Goal: Information Seeking & Learning: Learn about a topic

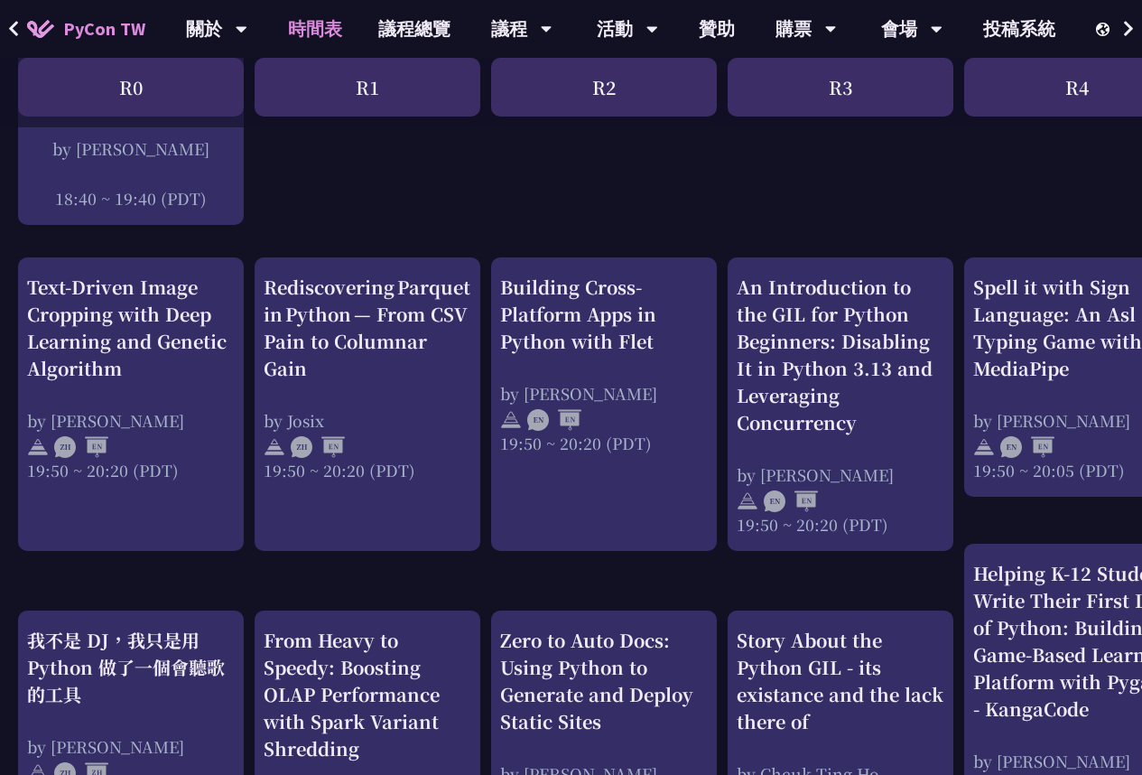
scroll to position [650, 0]
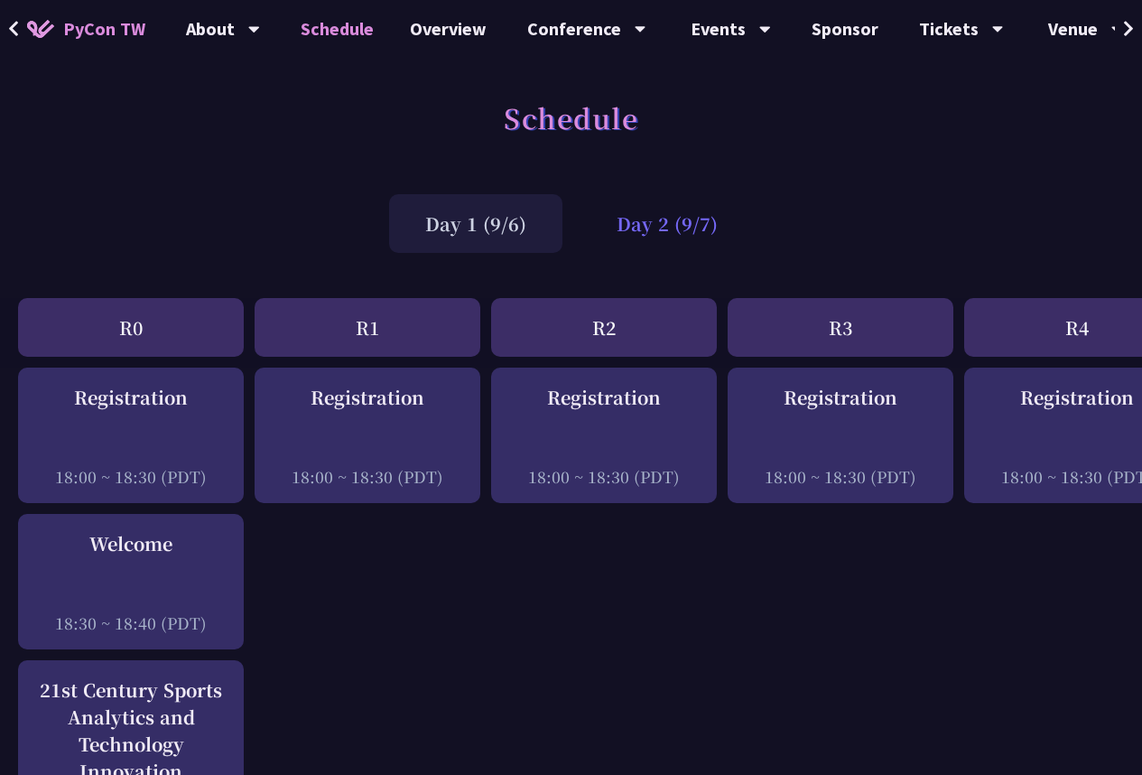
click at [644, 230] on div "Day 2 (9/7)" at bounding box center [666, 223] width 173 height 59
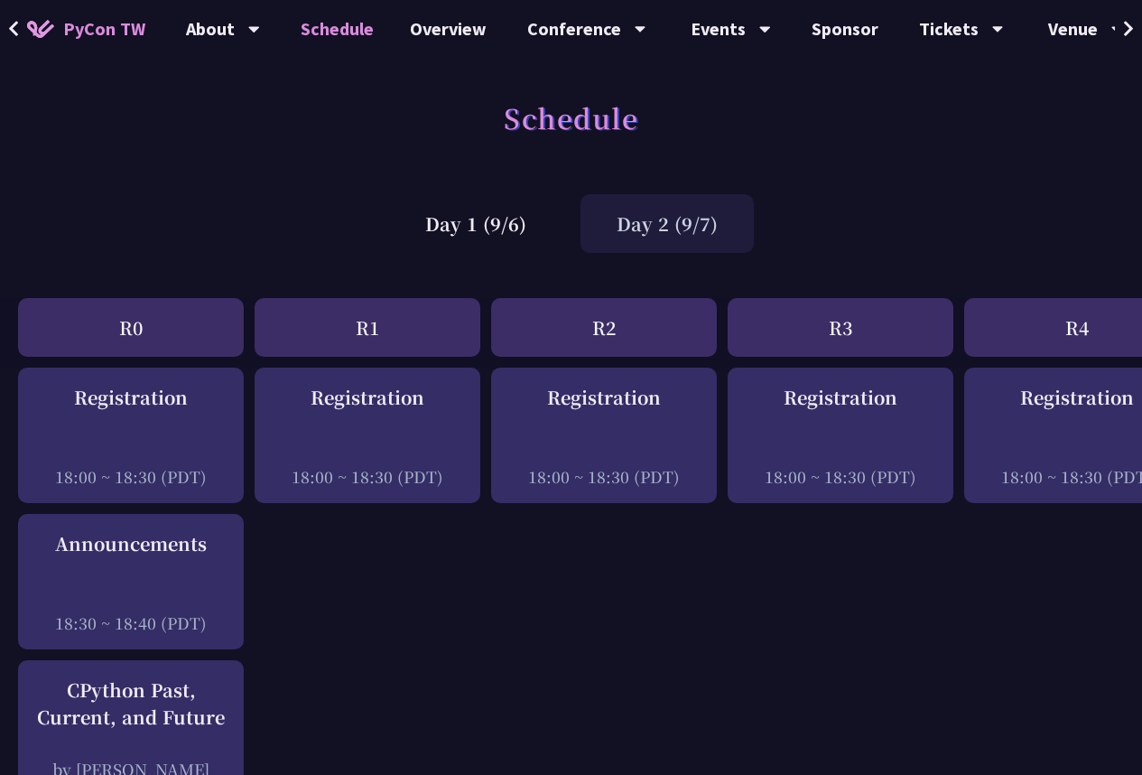
click at [664, 225] on div "Day 2 (9/7)" at bounding box center [666, 223] width 173 height 59
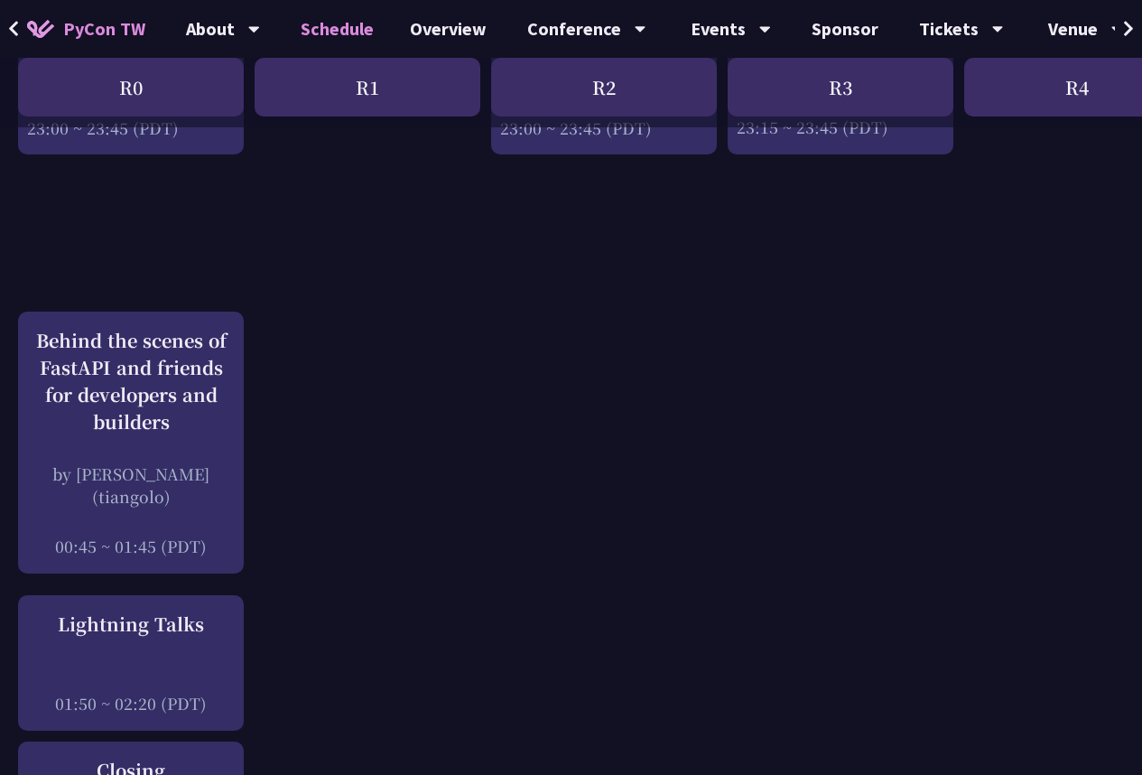
scroll to position [2600, 0]
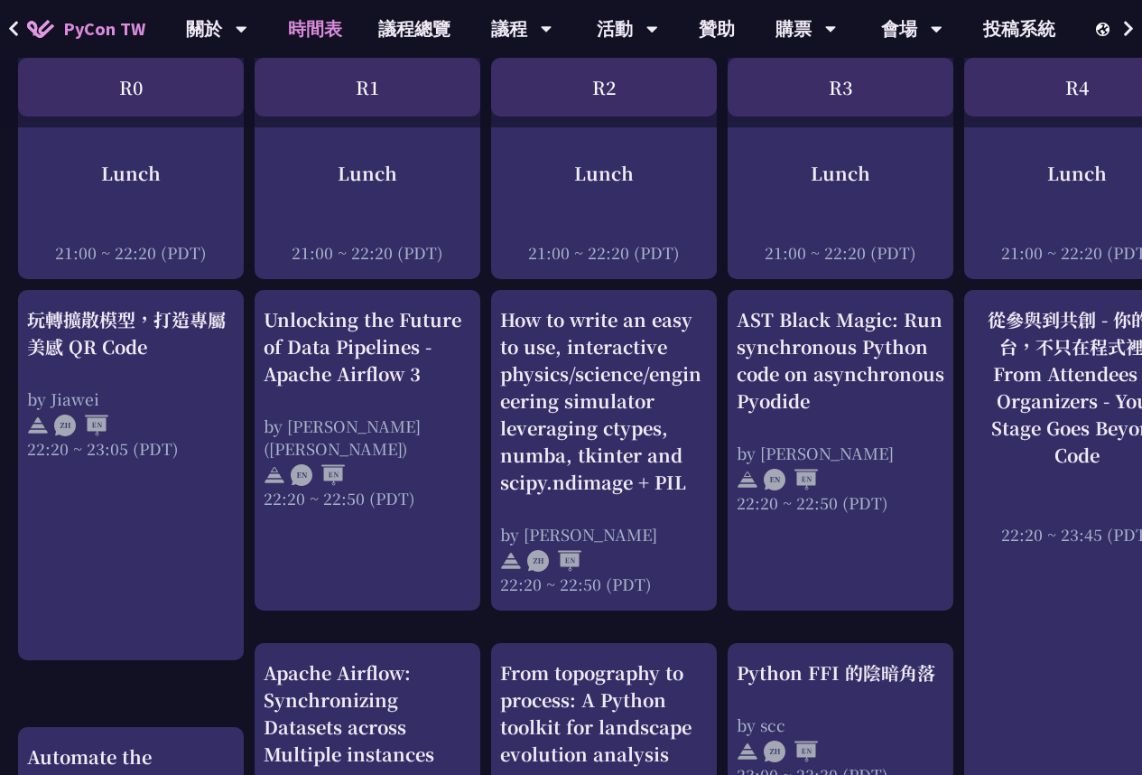
scroll to position [1408, 0]
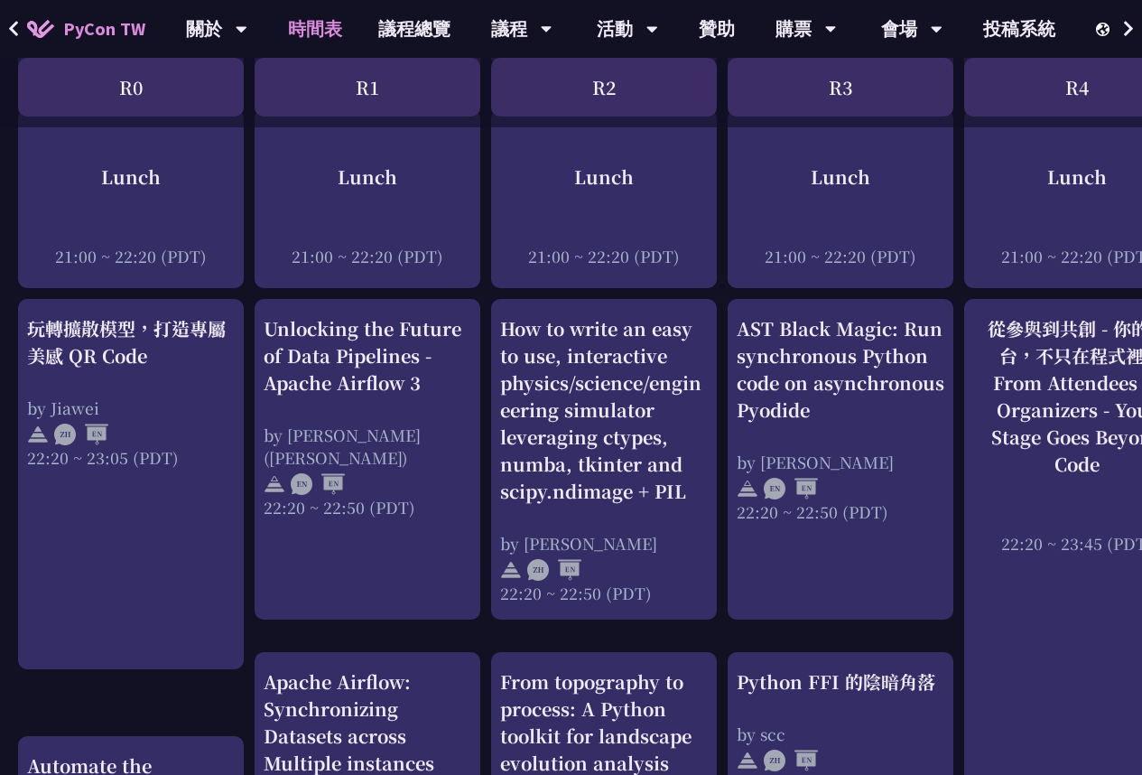
click at [1130, 18] on div "PyCon TW 關於 PyCon Taiwan 研討會歷史 在地社群 行為準則 時間表 議程總覽 議程 主題演講 一般演講 專業課程 Panel Discu…" at bounding box center [958, 593] width 1917 height 4002
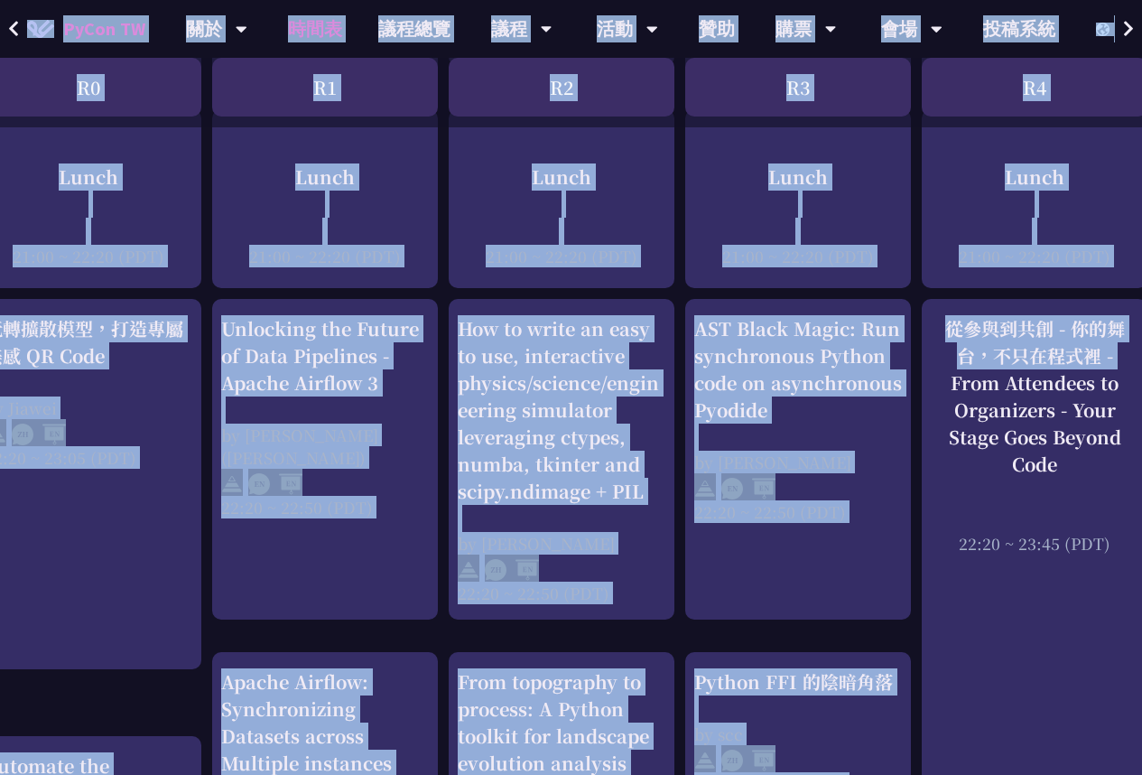
scroll to position [1408, 92]
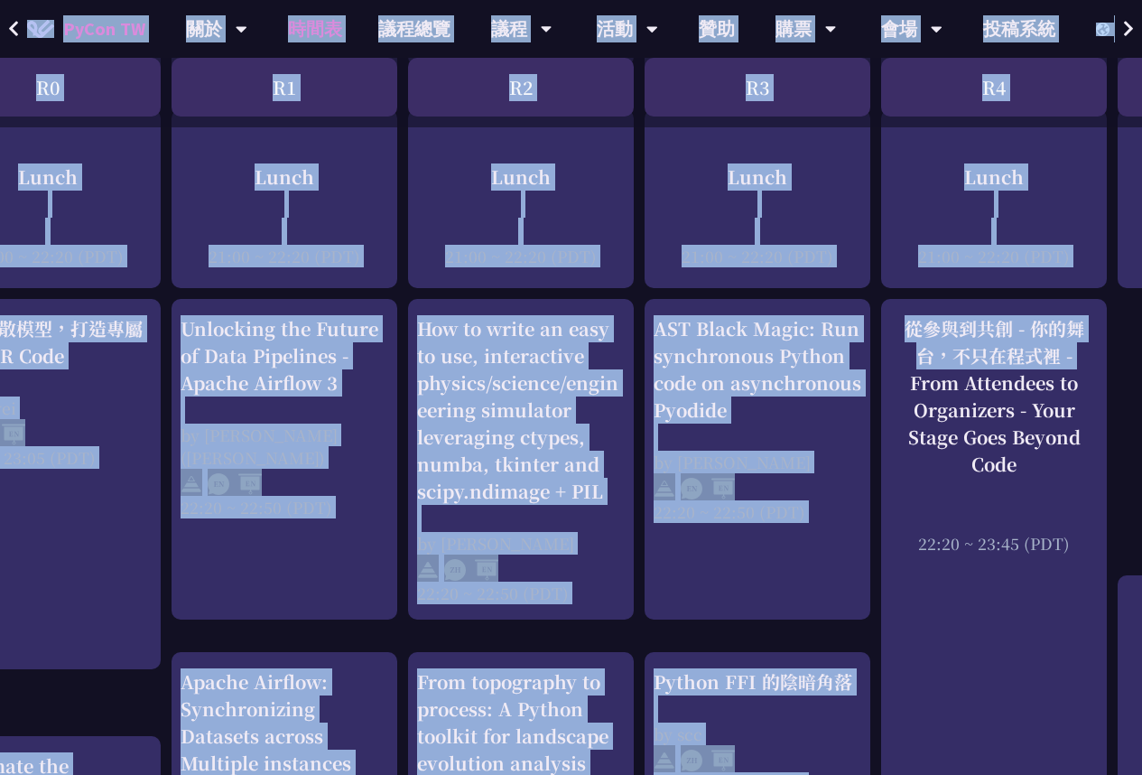
drag, startPoint x: 1129, startPoint y: 261, endPoint x: 1133, endPoint y: 18, distance: 242.9
click at [1133, 18] on div "PyCon TW 關於 PyCon Taiwan 研討會歷史 在地社群 行為準則 時間表 議程總覽 議程 主題演講 一般演講 專業課程 Panel Discu…" at bounding box center [875, 593] width 1917 height 4002
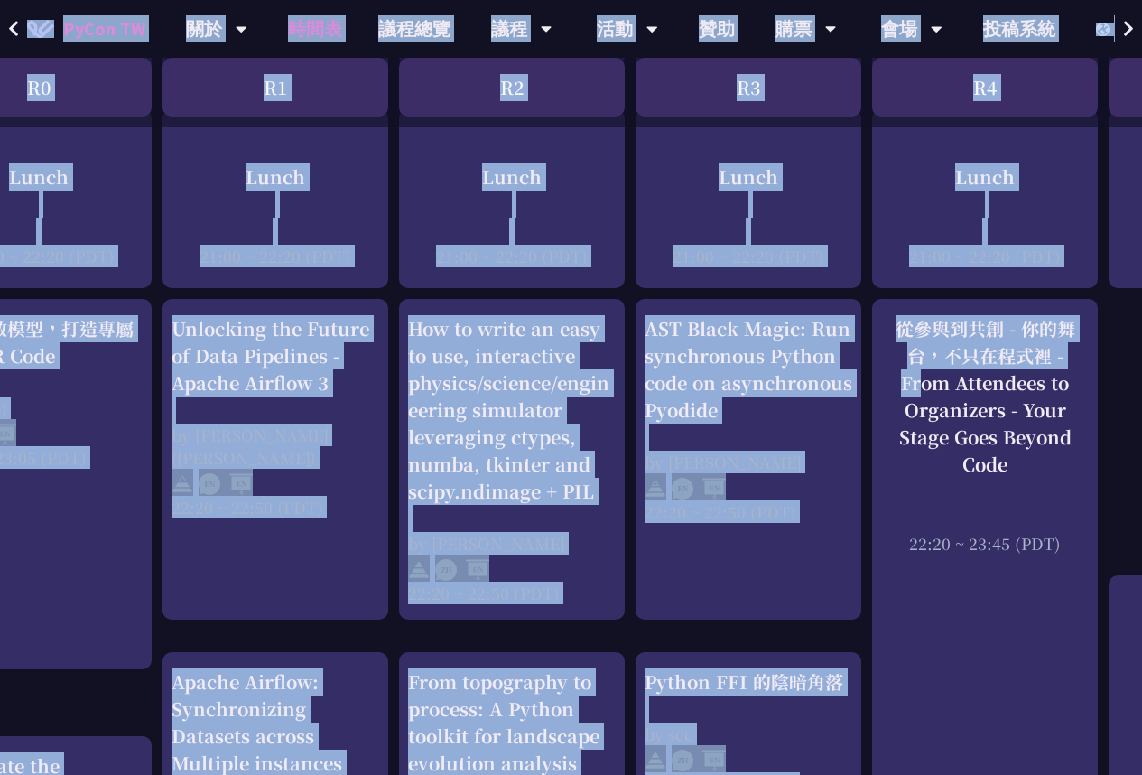
scroll to position [0, 92]
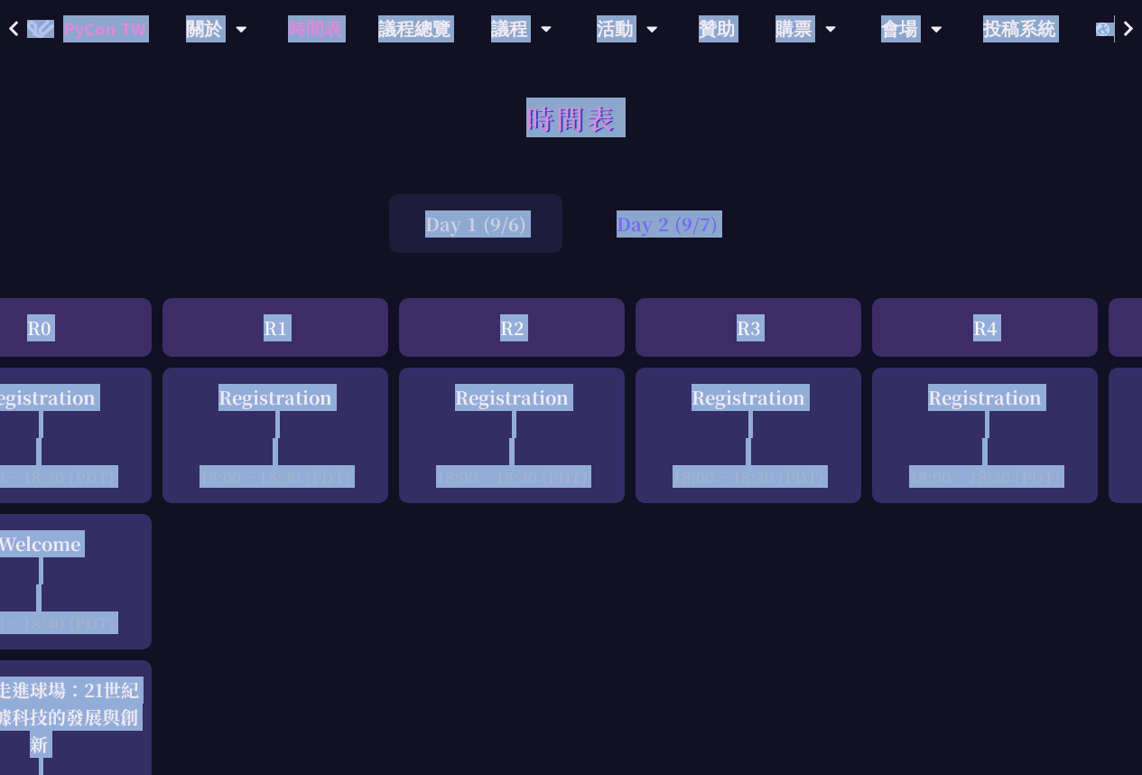
click at [646, 224] on div "Day 2 (9/7)" at bounding box center [666, 223] width 173 height 59
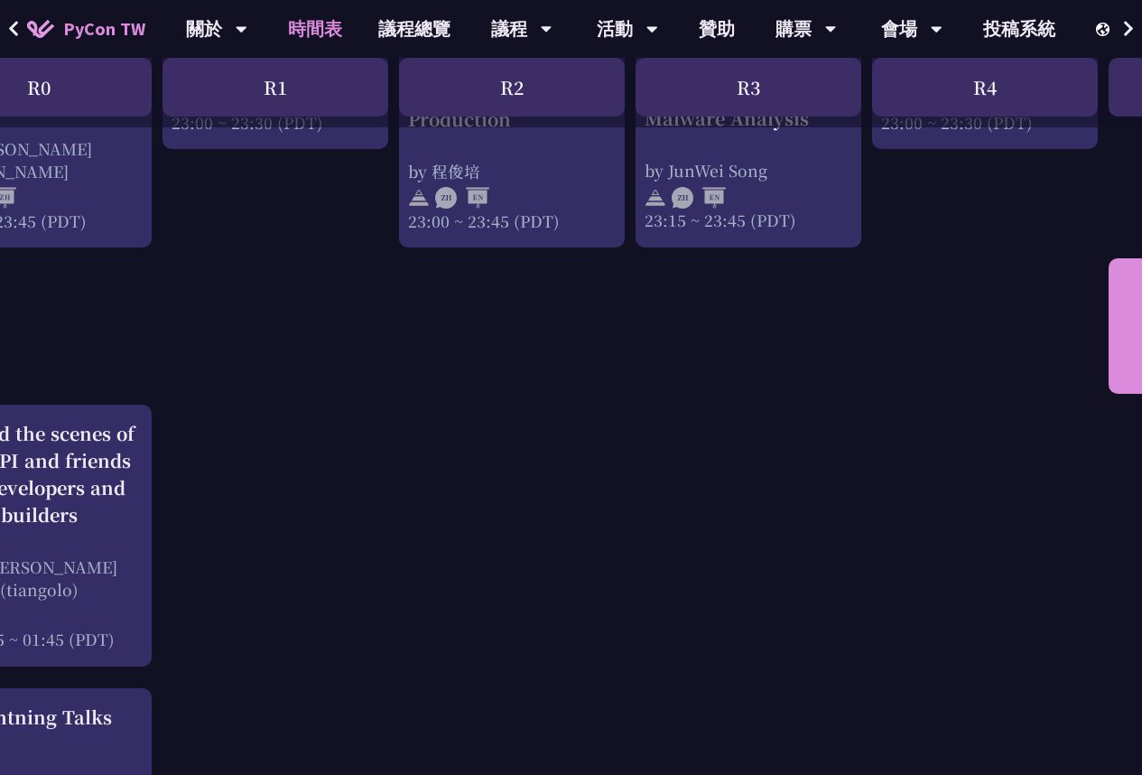
scroll to position [2491, 92]
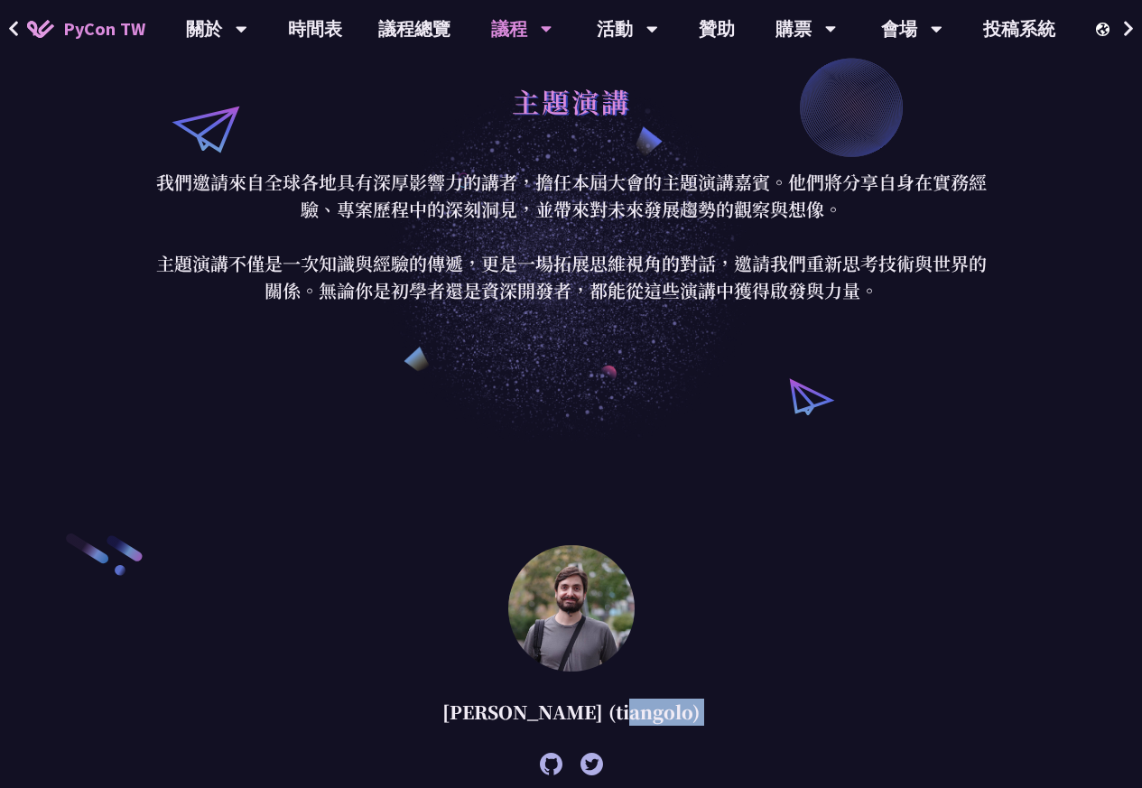
drag, startPoint x: 438, startPoint y: 786, endPoint x: 530, endPoint y: 786, distance: 92.1
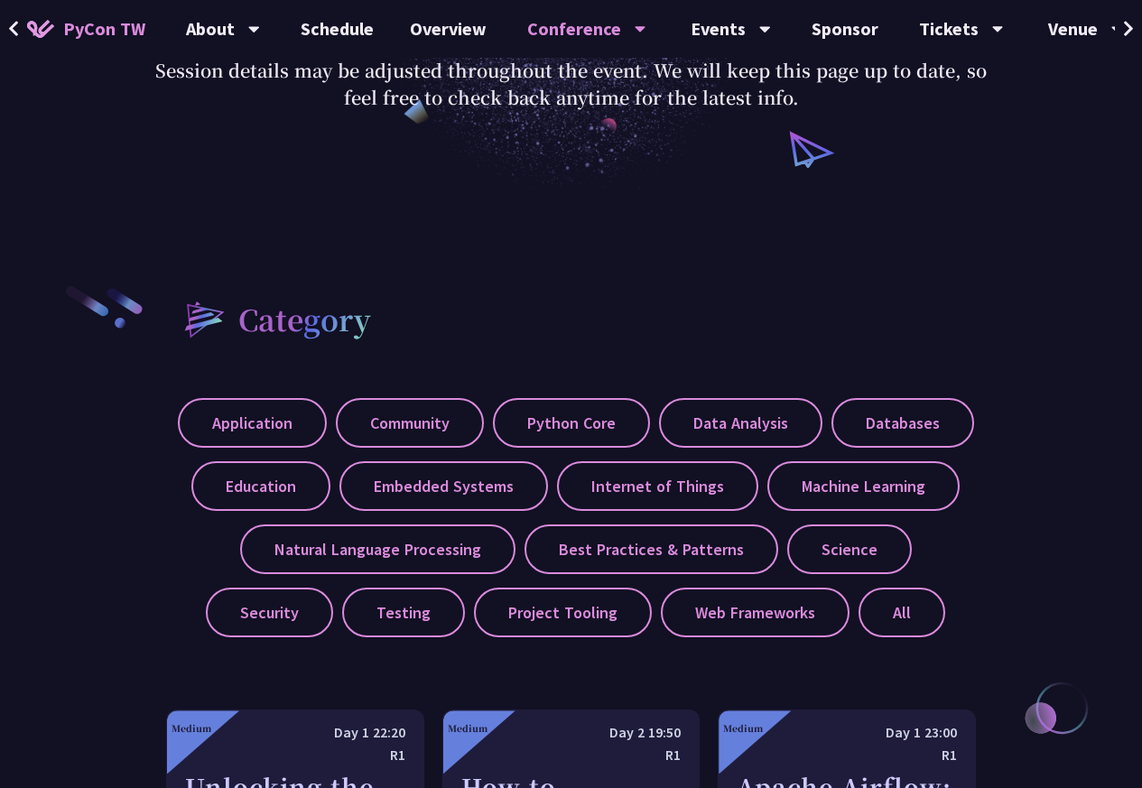
scroll to position [433, 0]
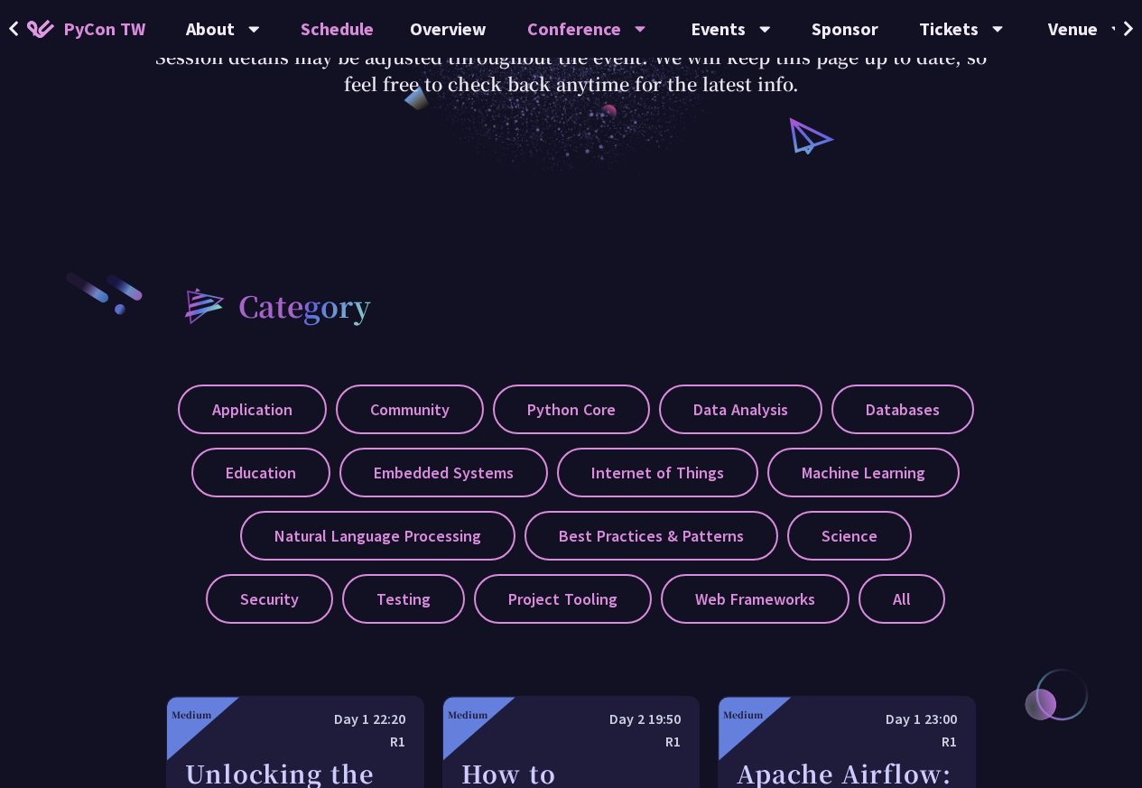
click at [345, 30] on link "Schedule" at bounding box center [337, 29] width 109 height 58
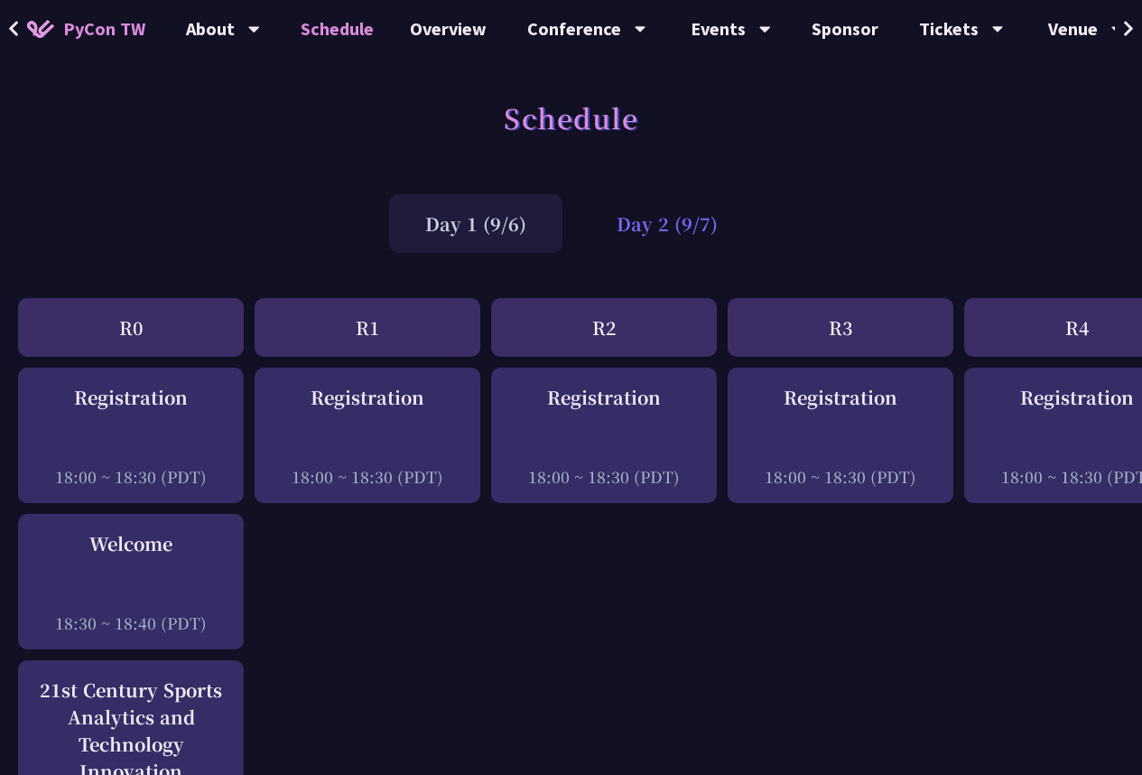
click at [661, 224] on div "Day 2 (9/7)" at bounding box center [666, 223] width 173 height 59
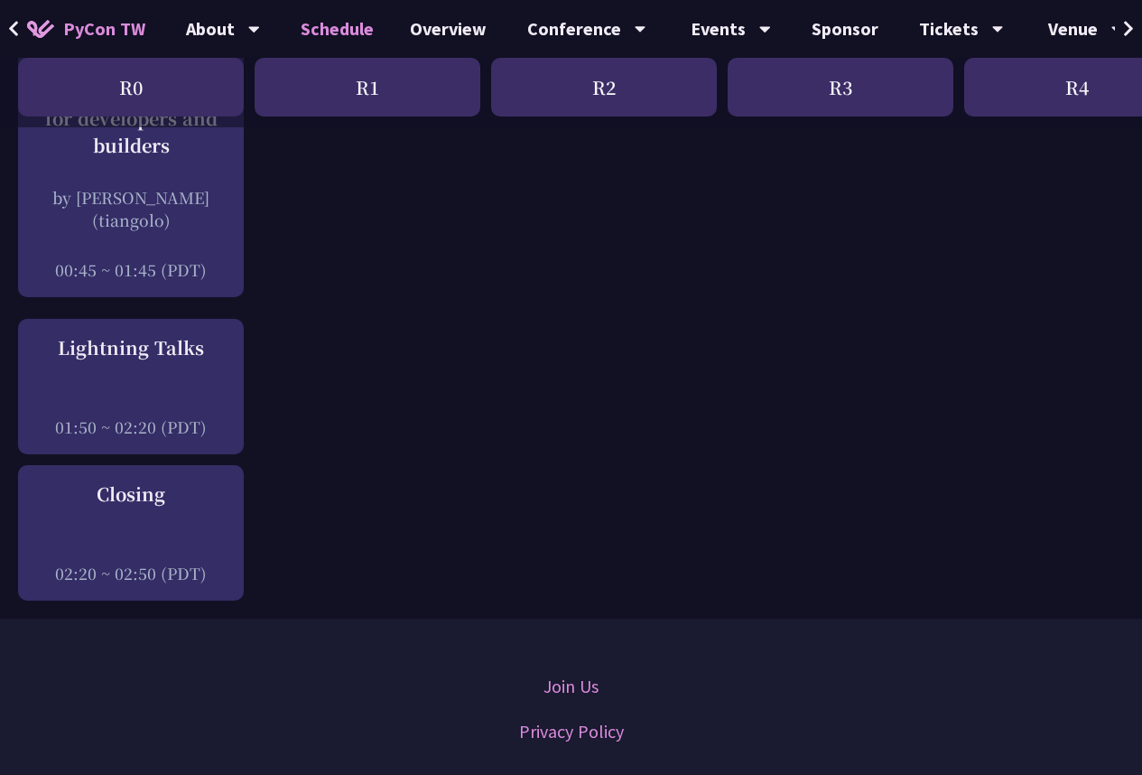
scroll to position [2708, 0]
